Goal: Task Accomplishment & Management: Use online tool/utility

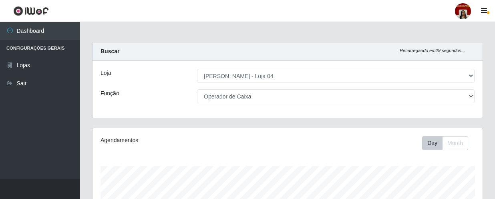
select select "251"
select select "22"
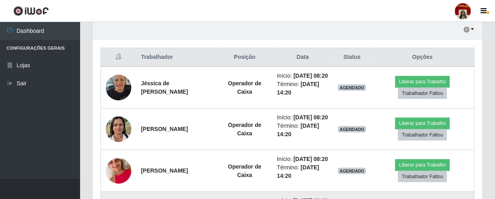
scroll to position [308, 0]
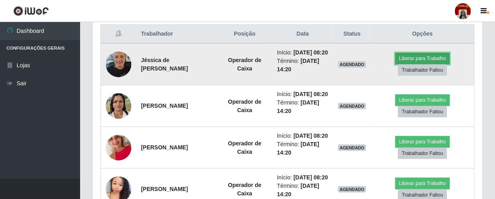
click at [416, 57] on button "Liberar para Trabalho" at bounding box center [423, 58] width 54 height 11
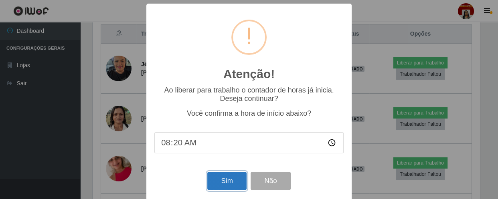
click at [215, 179] on button "Sim" at bounding box center [226, 181] width 39 height 19
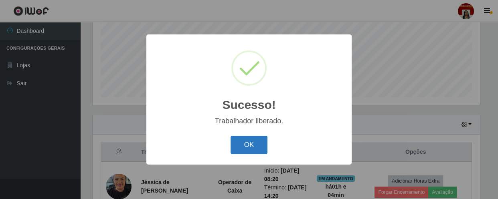
click at [250, 141] on button "OK" at bounding box center [248, 145] width 37 height 19
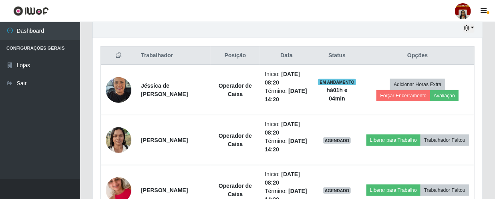
scroll to position [299, 0]
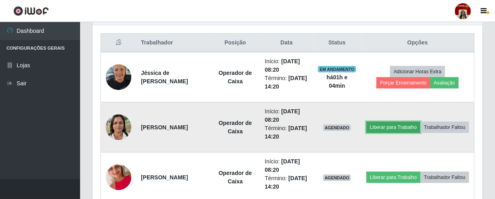
click at [401, 122] on button "Liberar para Trabalho" at bounding box center [394, 127] width 54 height 11
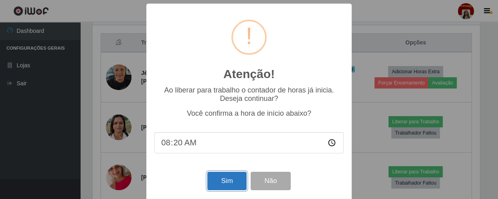
click at [232, 179] on button "Sim" at bounding box center [226, 181] width 39 height 19
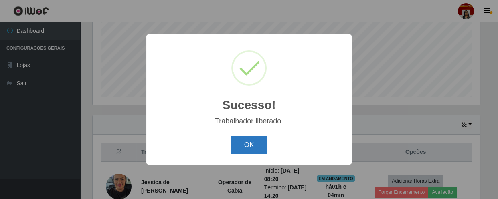
click at [249, 141] on button "OK" at bounding box center [248, 145] width 37 height 19
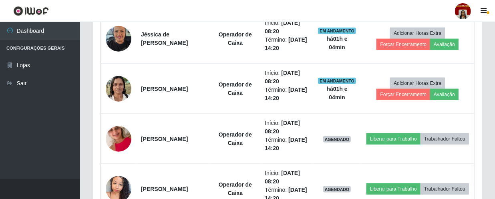
scroll to position [372, 0]
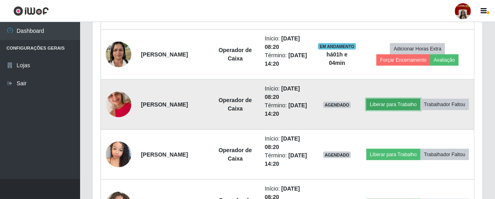
click at [406, 100] on button "Liberar para Trabalho" at bounding box center [394, 104] width 54 height 11
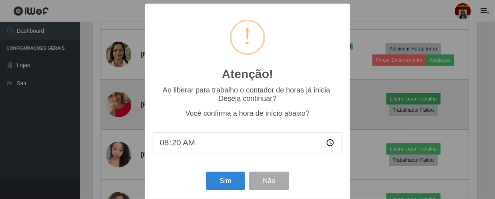
scroll to position [166, 387]
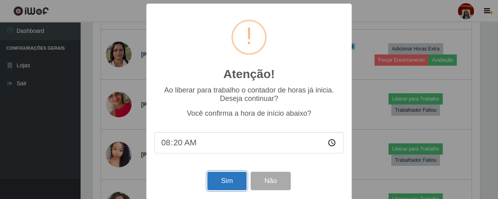
click at [220, 184] on button "Sim" at bounding box center [226, 181] width 39 height 19
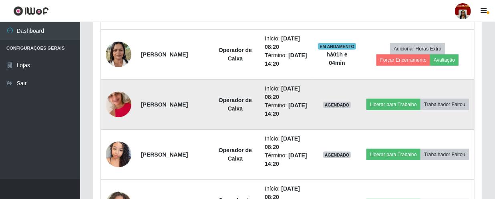
scroll to position [0, 0]
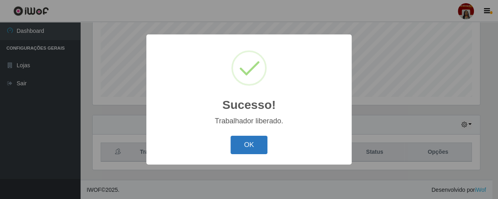
click at [251, 145] on button "OK" at bounding box center [248, 145] width 37 height 19
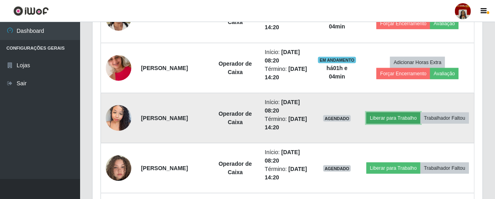
click at [409, 113] on button "Liberar para Trabalho" at bounding box center [394, 118] width 54 height 11
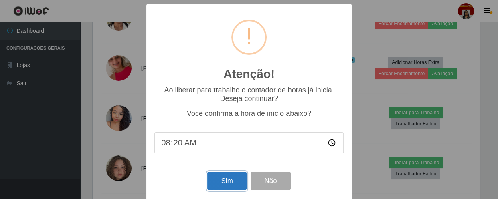
click at [237, 180] on button "Sim" at bounding box center [226, 181] width 39 height 19
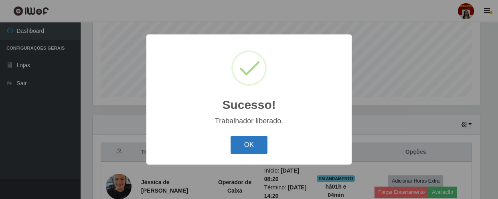
click at [249, 146] on button "OK" at bounding box center [248, 145] width 37 height 19
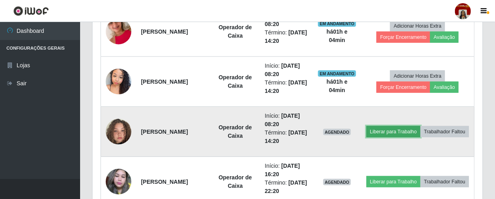
click at [404, 126] on button "Liberar para Trabalho" at bounding box center [394, 131] width 54 height 11
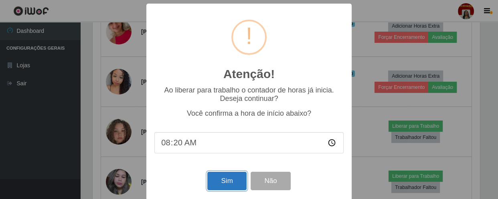
click at [218, 179] on button "Sim" at bounding box center [226, 181] width 39 height 19
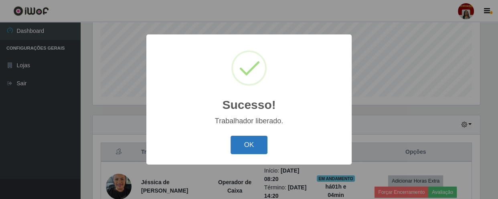
click at [264, 145] on button "OK" at bounding box center [248, 145] width 37 height 19
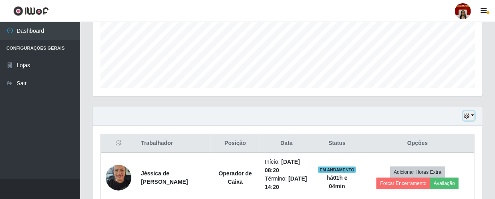
click at [470, 116] on icon "button" at bounding box center [467, 116] width 6 height 6
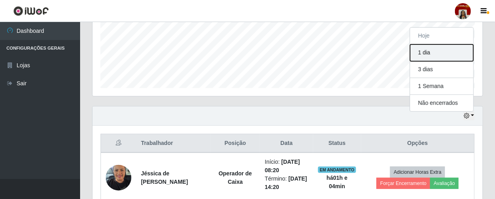
click at [425, 52] on button "1 dia" at bounding box center [441, 52] width 63 height 17
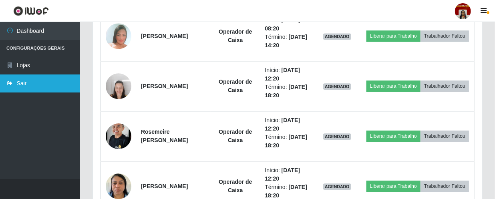
scroll to position [782, 0]
